Goal: Task Accomplishment & Management: Use online tool/utility

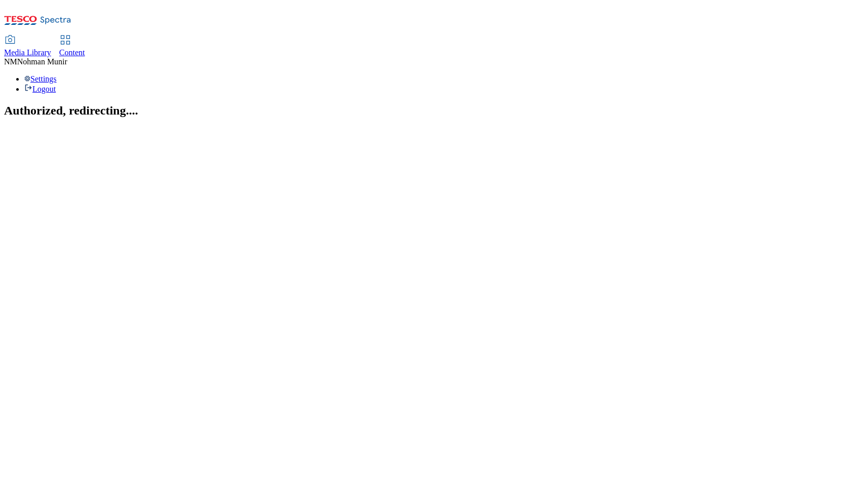
click at [270, 36] on div "Media Library Content" at bounding box center [421, 46] width 834 height 21
click at [85, 36] on link "Content" at bounding box center [72, 46] width 26 height 21
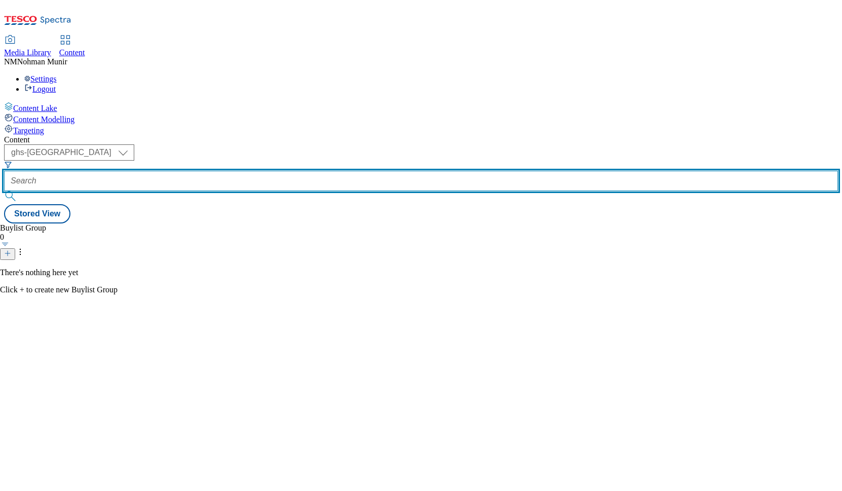
click at [290, 171] on input "text" at bounding box center [421, 181] width 834 height 20
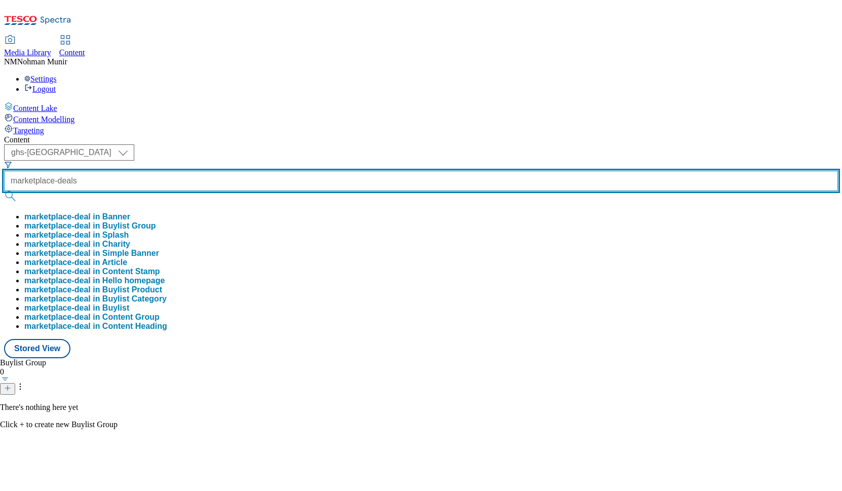
type input "marketplace-deals"
click at [4, 191] on button "submit" at bounding box center [11, 196] width 14 height 10
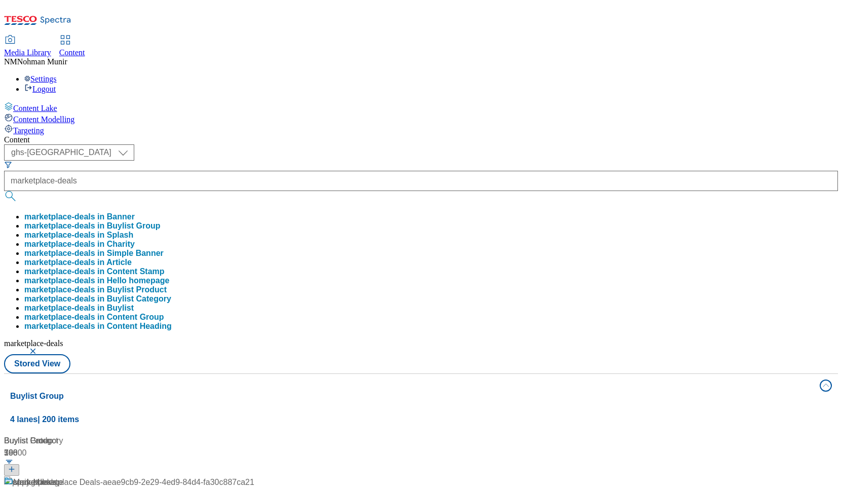
click at [606, 135] on div "Content ( optional ) ghs-uk group-comms ghs-uk marketplace-deals marketplace-de…" at bounding box center [421, 481] width 834 height 692
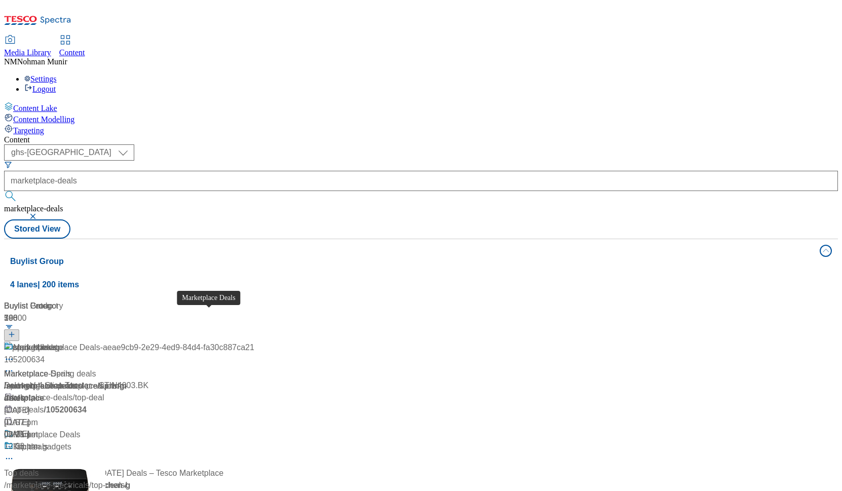
click at [81, 429] on span "Marketplace Deals" at bounding box center [46, 435] width 67 height 13
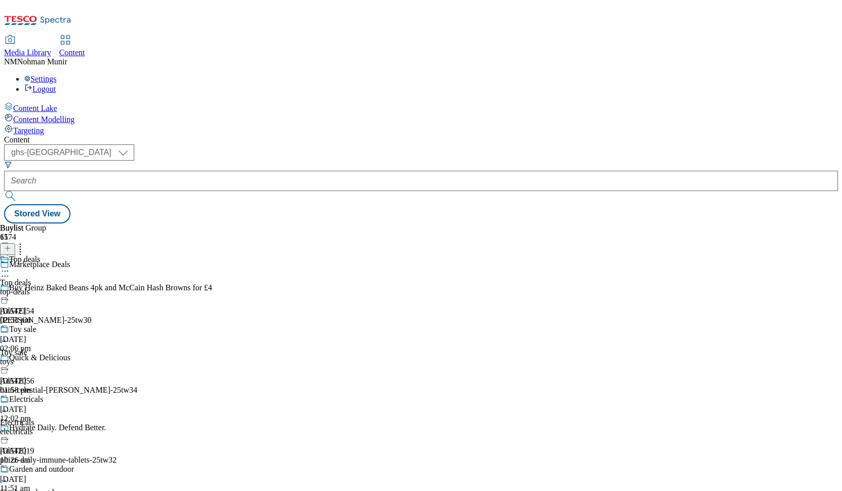
click at [80, 357] on div "toys" at bounding box center [40, 361] width 80 height 9
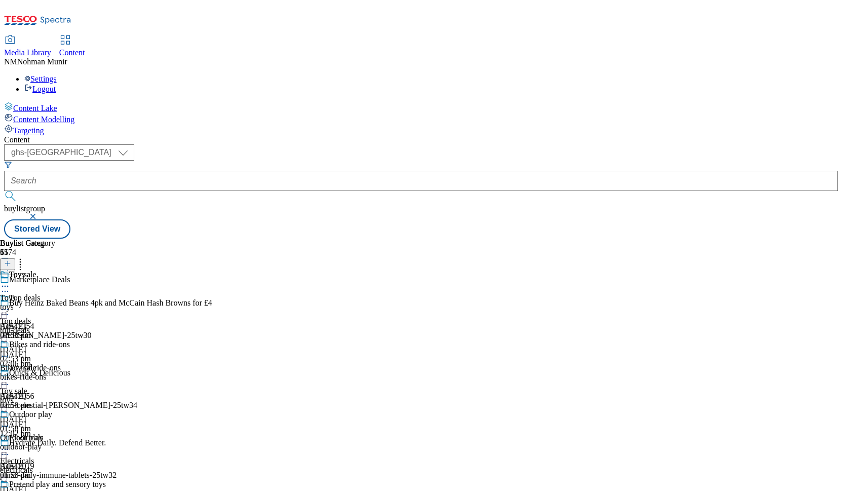
click at [10, 374] on icon at bounding box center [5, 379] width 10 height 10
click at [84, 467] on span "Open Preview Url" at bounding box center [57, 471] width 53 height 8
click at [10, 351] on icon at bounding box center [5, 356] width 10 height 10
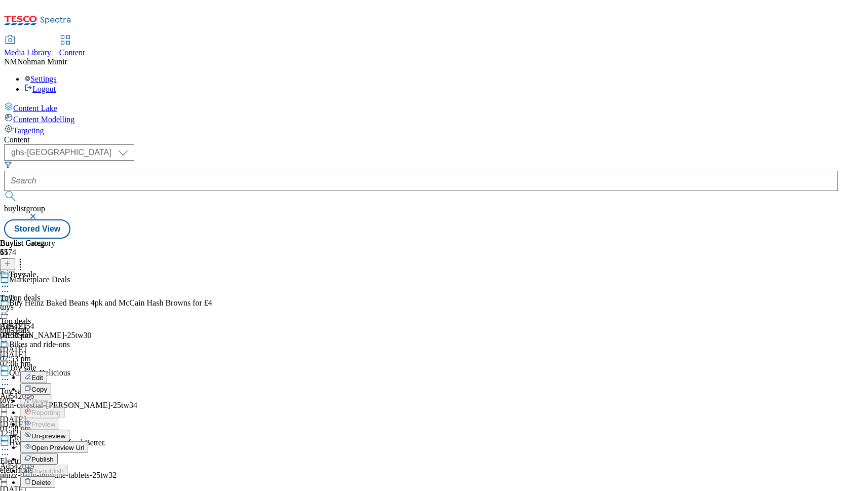
click at [88, 441] on button "Open Preview Url" at bounding box center [54, 447] width 68 height 12
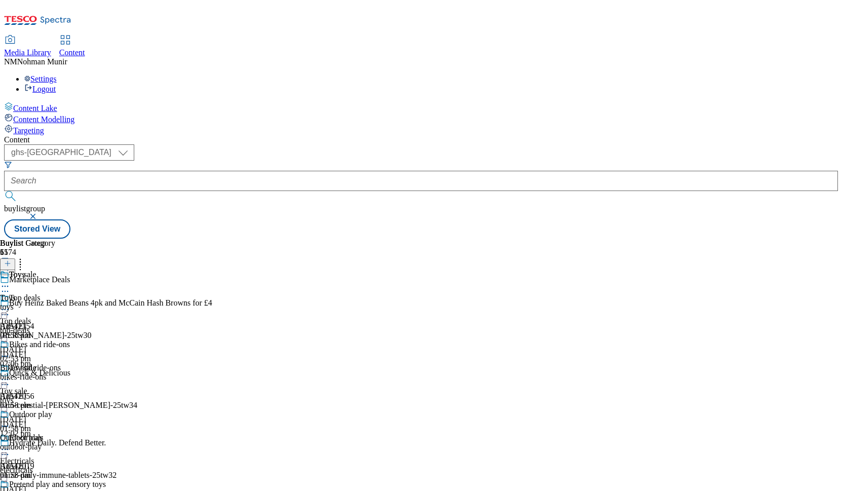
click at [10, 281] on icon at bounding box center [5, 286] width 10 height 10
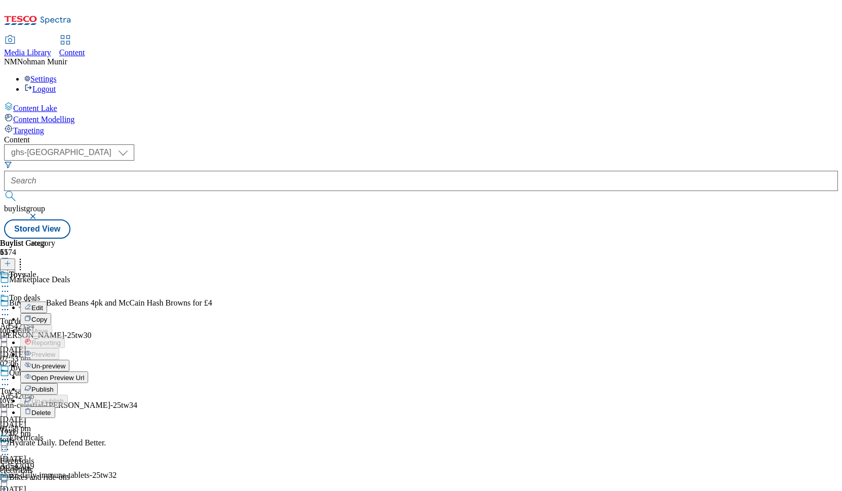
click at [47, 302] on button "Edit" at bounding box center [33, 308] width 27 height 12
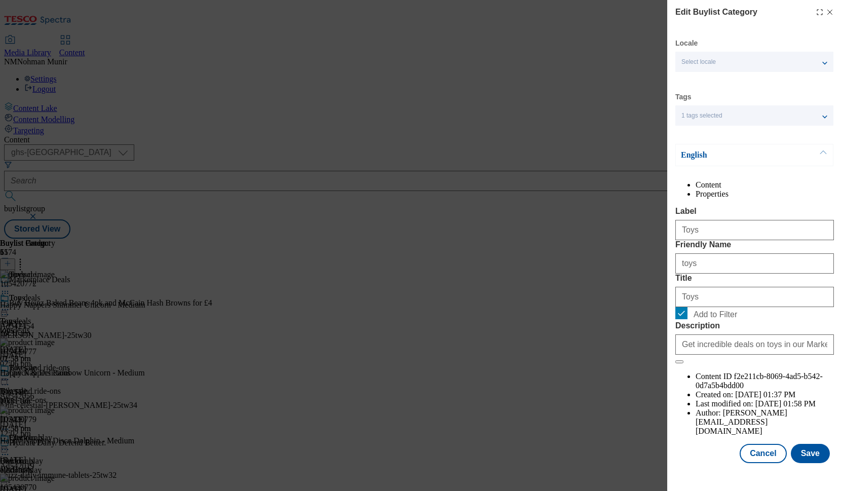
scroll to position [19, 0]
click at [761, 452] on button "Cancel" at bounding box center [763, 453] width 47 height 19
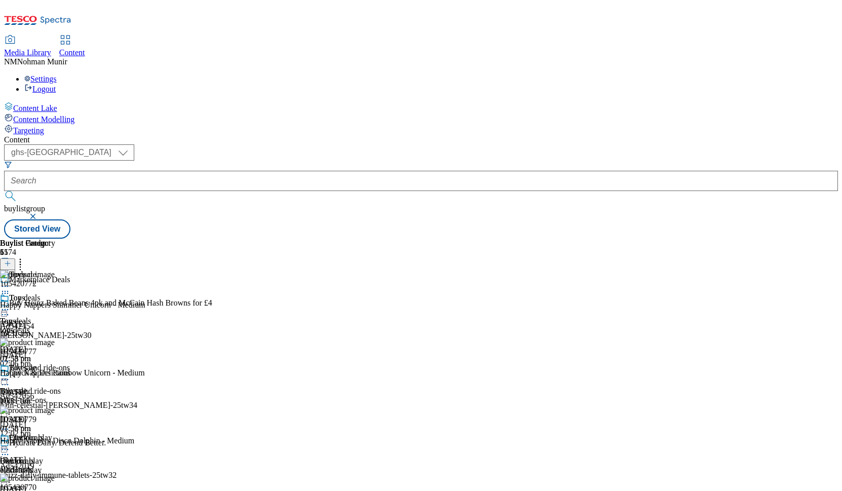
scroll to position [0, 0]
click at [10, 305] on icon at bounding box center [5, 310] width 10 height 10
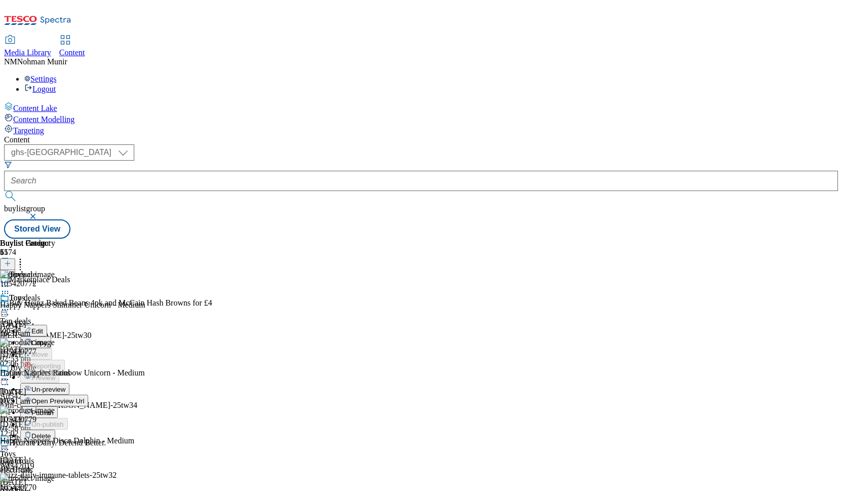
click at [47, 325] on button "Edit" at bounding box center [33, 331] width 27 height 12
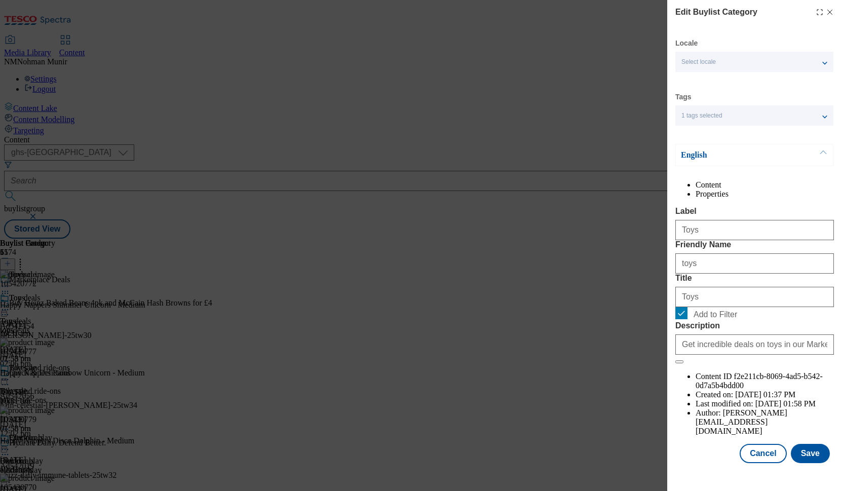
scroll to position [19, 0]
click at [681, 319] on input "Add to Filter" at bounding box center [681, 313] width 12 height 12
checkbox input "false"
click at [804, 460] on button "Save" at bounding box center [810, 453] width 39 height 19
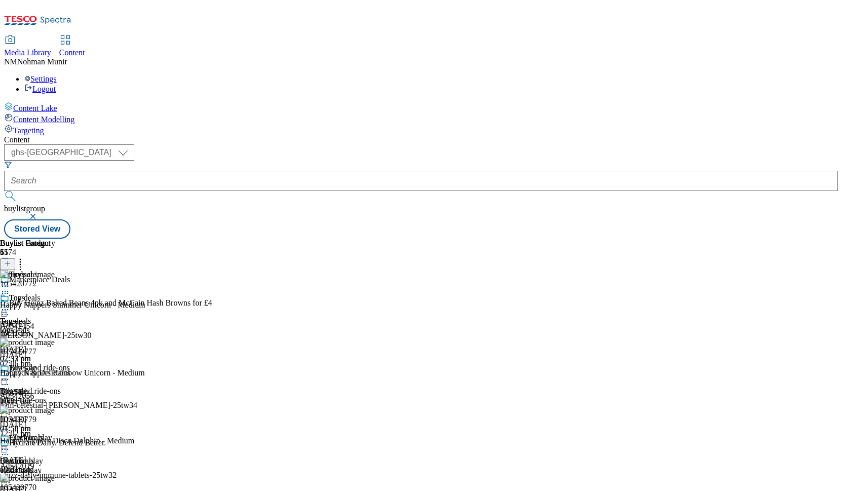
scroll to position [0, 0]
click at [241, 420] on div "105420772 Happy Nappers Shimmer Unicorn - Medium 30 Jun 2025 10:31 am 105420777…" at bounding box center [120, 440] width 241 height 340
click at [25, 257] on icon at bounding box center [20, 262] width 10 height 10
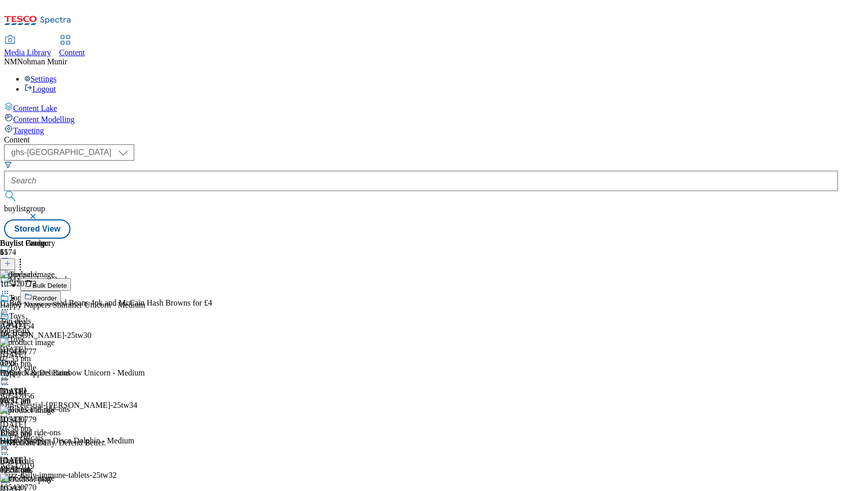
click at [61, 291] on button "Reorder" at bounding box center [40, 297] width 41 height 13
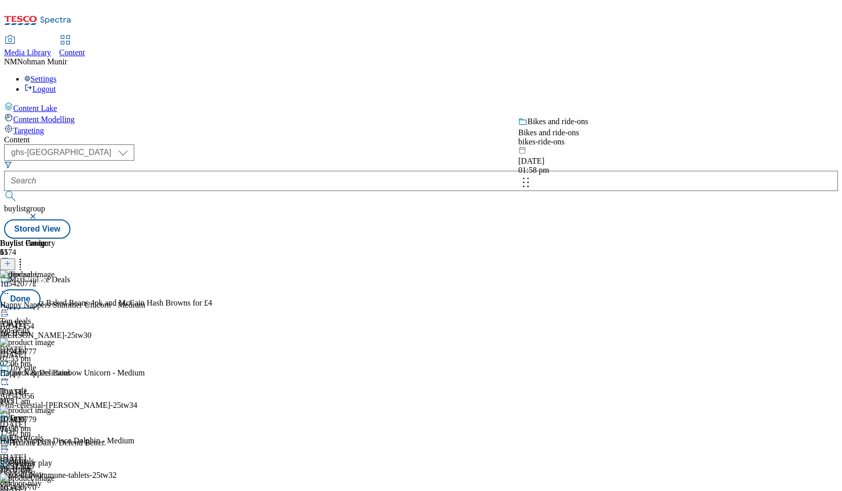
drag, startPoint x: 657, startPoint y: 322, endPoint x: 656, endPoint y: 180, distance: 141.9
click at [656, 180] on body "Icons icon_account icon_add icon_backward_link icon_basket icon_benefits icon_c…" at bounding box center [421, 121] width 834 height 235
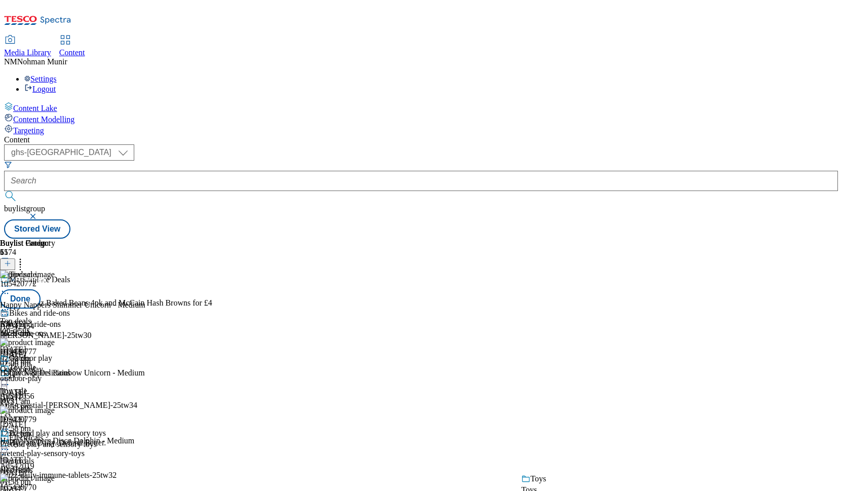
drag, startPoint x: 651, startPoint y: 315, endPoint x: 652, endPoint y: 411, distance: 96.8
click at [652, 243] on html "Icons icon_account icon_add icon_backward_link icon_basket icon_benefits icon_c…" at bounding box center [421, 121] width 842 height 243
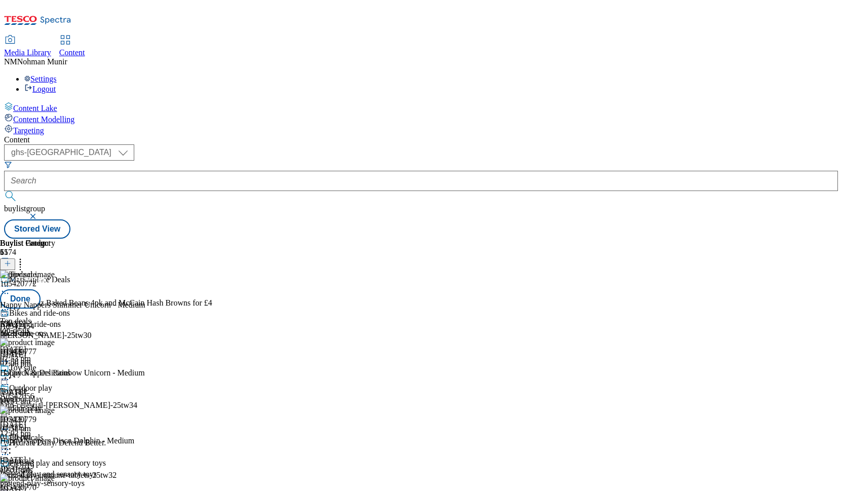
scroll to position [203, 0]
drag, startPoint x: 655, startPoint y: 317, endPoint x: 664, endPoint y: 441, distance: 124.4
click at [664, 239] on body "Icons icon_account icon_add icon_backward_link icon_basket icon_benefits icon_c…" at bounding box center [421, 121] width 834 height 235
click at [41, 289] on button "Done" at bounding box center [20, 298] width 41 height 19
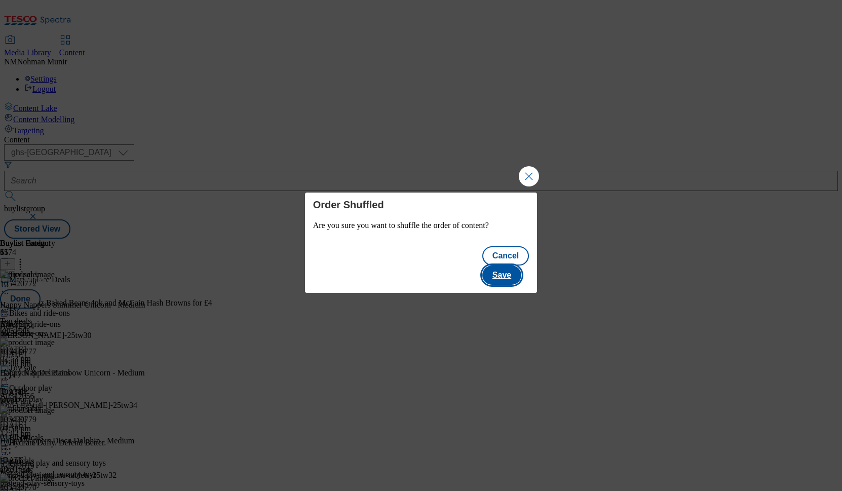
click at [511, 266] on button "Save" at bounding box center [501, 275] width 39 height 19
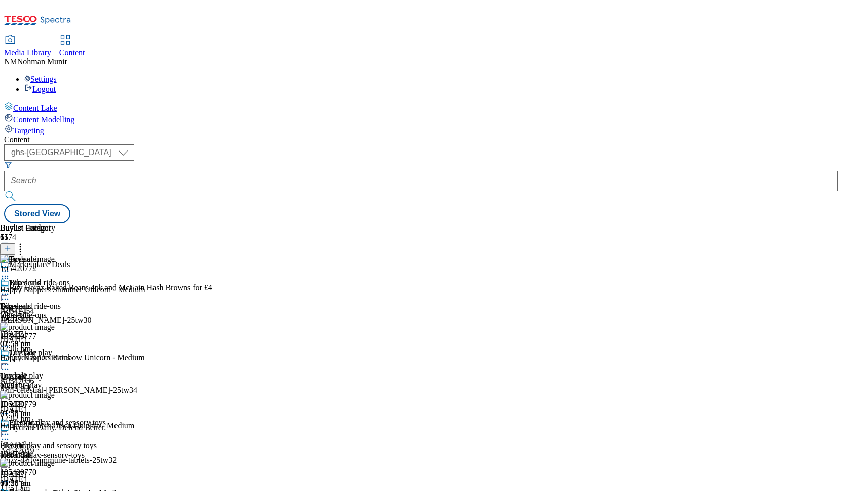
scroll to position [203, 0]
drag, startPoint x: 692, startPoint y: 243, endPoint x: 660, endPoint y: 254, distance: 34.0
click at [106, 243] on div "Buylist Category 5 Toys Bikes and ride-ons Bikes and ride-ons bikes-ride-ons 8 …" at bounding box center [53, 425] width 106 height 404
click at [106, 400] on div "Buylist Category 5 Toys Bikes and ride-ons Bikes and ride-ons bikes-ride-ons 8 …" at bounding box center [53, 425] width 106 height 404
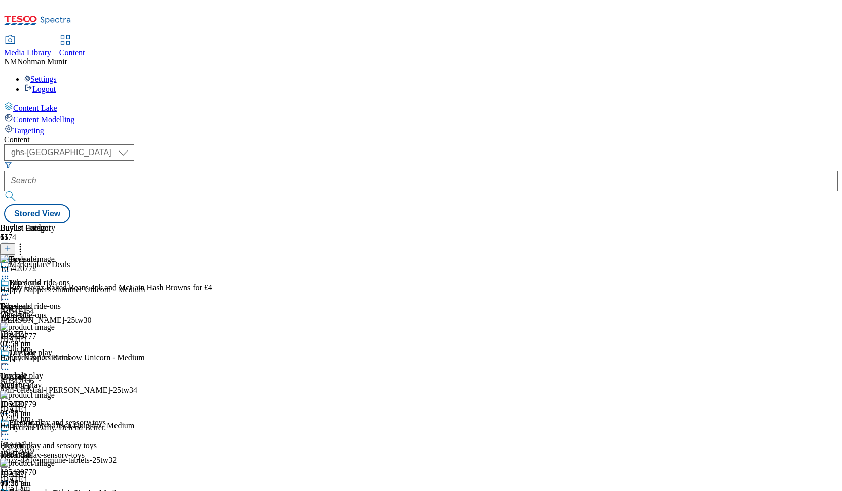
click at [106, 362] on div "Buylist Category 5 Toys Bikes and ride-ons Bikes and ride-ons bikes-ride-ons 8 …" at bounding box center [53, 485] width 106 height 525
click at [10, 359] on icon at bounding box center [5, 364] width 10 height 10
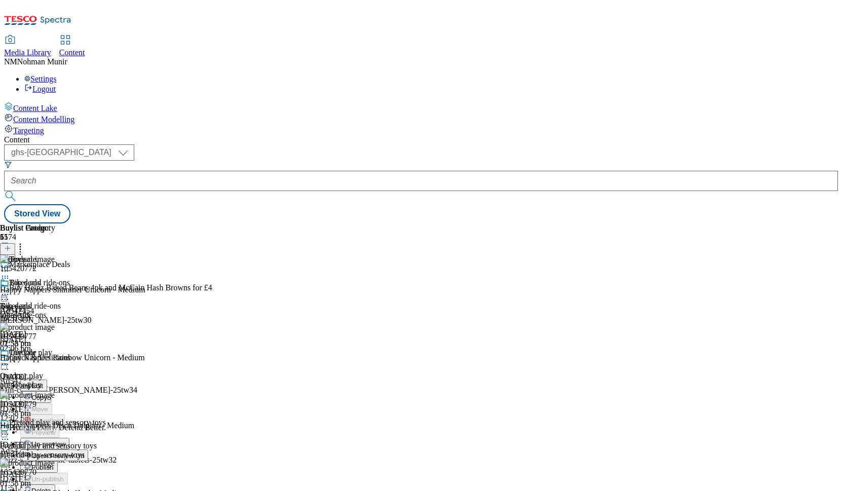
click at [88, 449] on button "Open Preview Url" at bounding box center [54, 455] width 68 height 12
click at [25, 242] on icon at bounding box center [20, 247] width 10 height 10
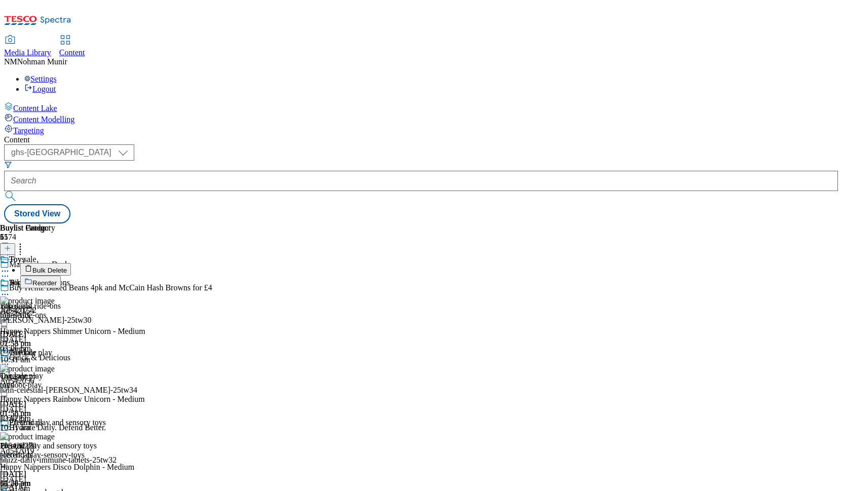
click at [71, 263] on button "Bulk Delete" at bounding box center [45, 269] width 51 height 13
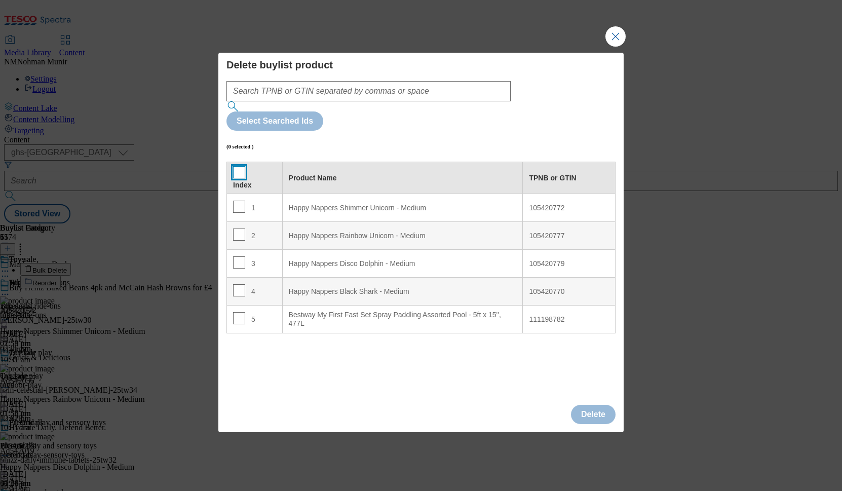
click at [239, 166] on input "Modal" at bounding box center [239, 172] width 12 height 12
checkbox input "true"
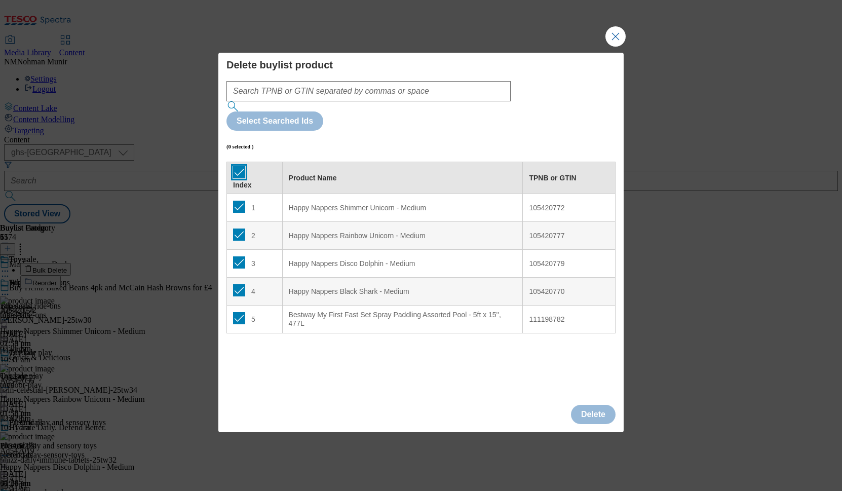
checkbox input "true"
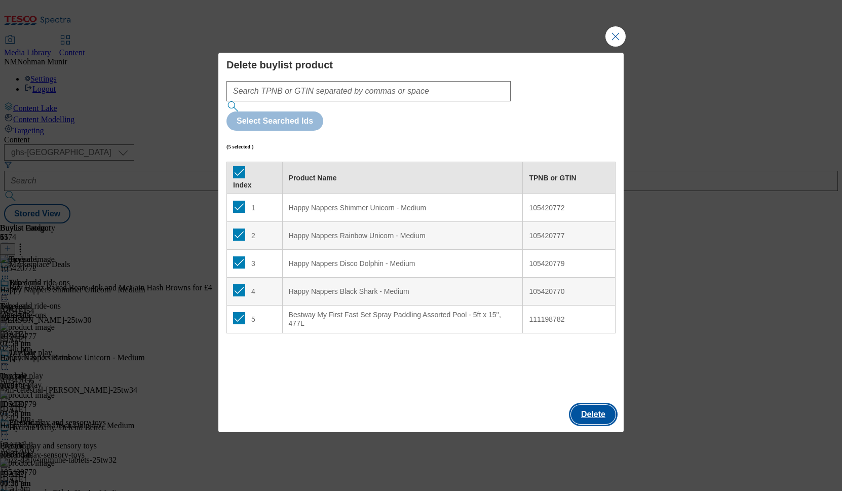
click at [592, 405] on button "Delete" at bounding box center [593, 414] width 45 height 19
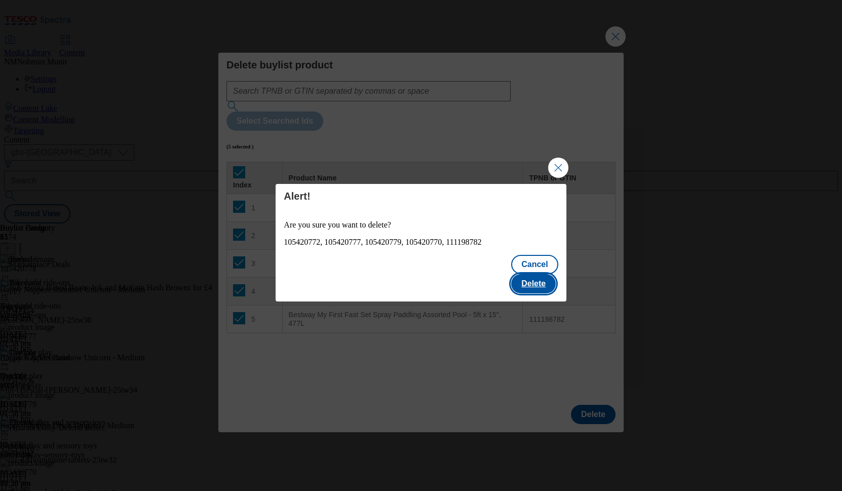
click at [540, 274] on button "Delete" at bounding box center [533, 283] width 45 height 19
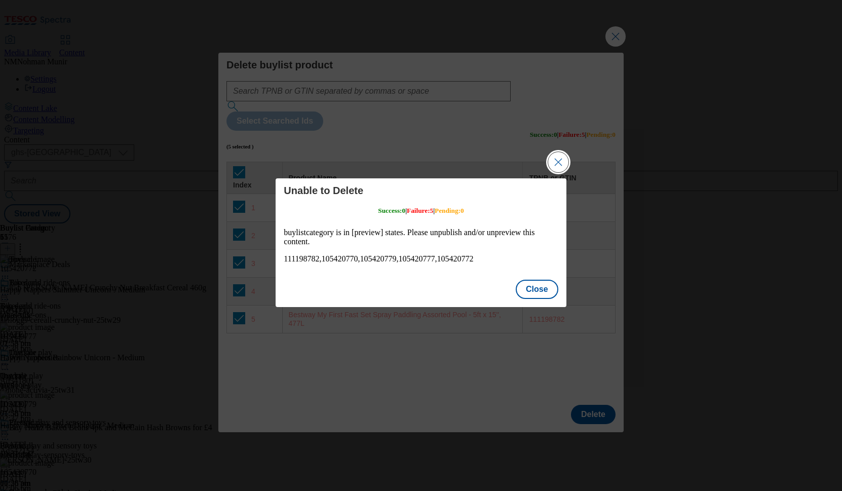
click at [562, 165] on button "Close Modal" at bounding box center [558, 162] width 20 height 20
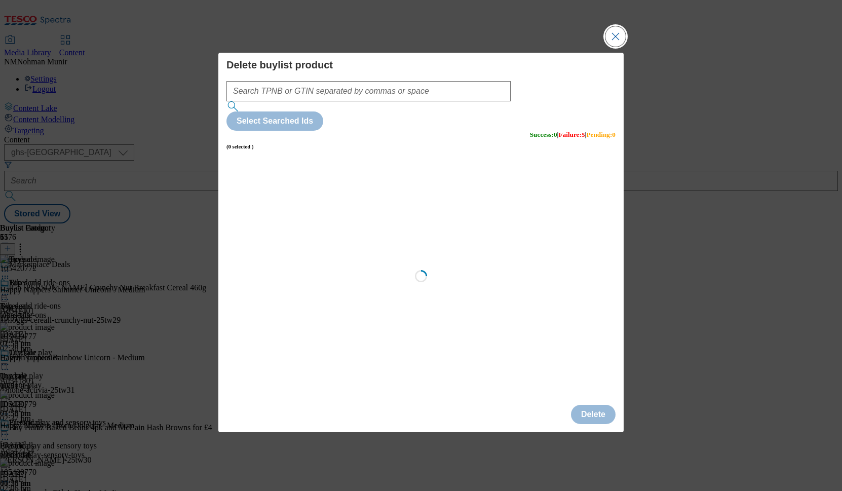
click at [614, 47] on button "Close Modal" at bounding box center [616, 36] width 20 height 20
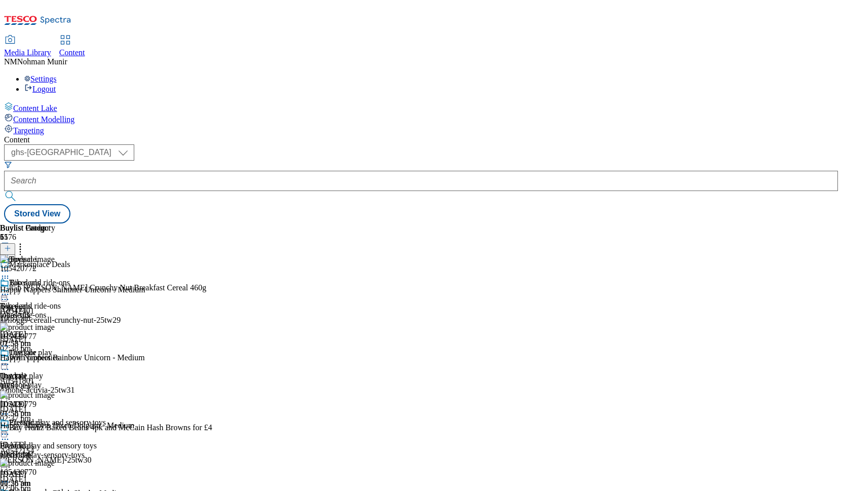
click at [630, 135] on div "Content ( optional ) ghs-uk group-comms ghs-uk Stored View Buylist Group 6176 M…" at bounding box center [421, 179] width 834 height 88
